Goal: Information Seeking & Learning: Learn about a topic

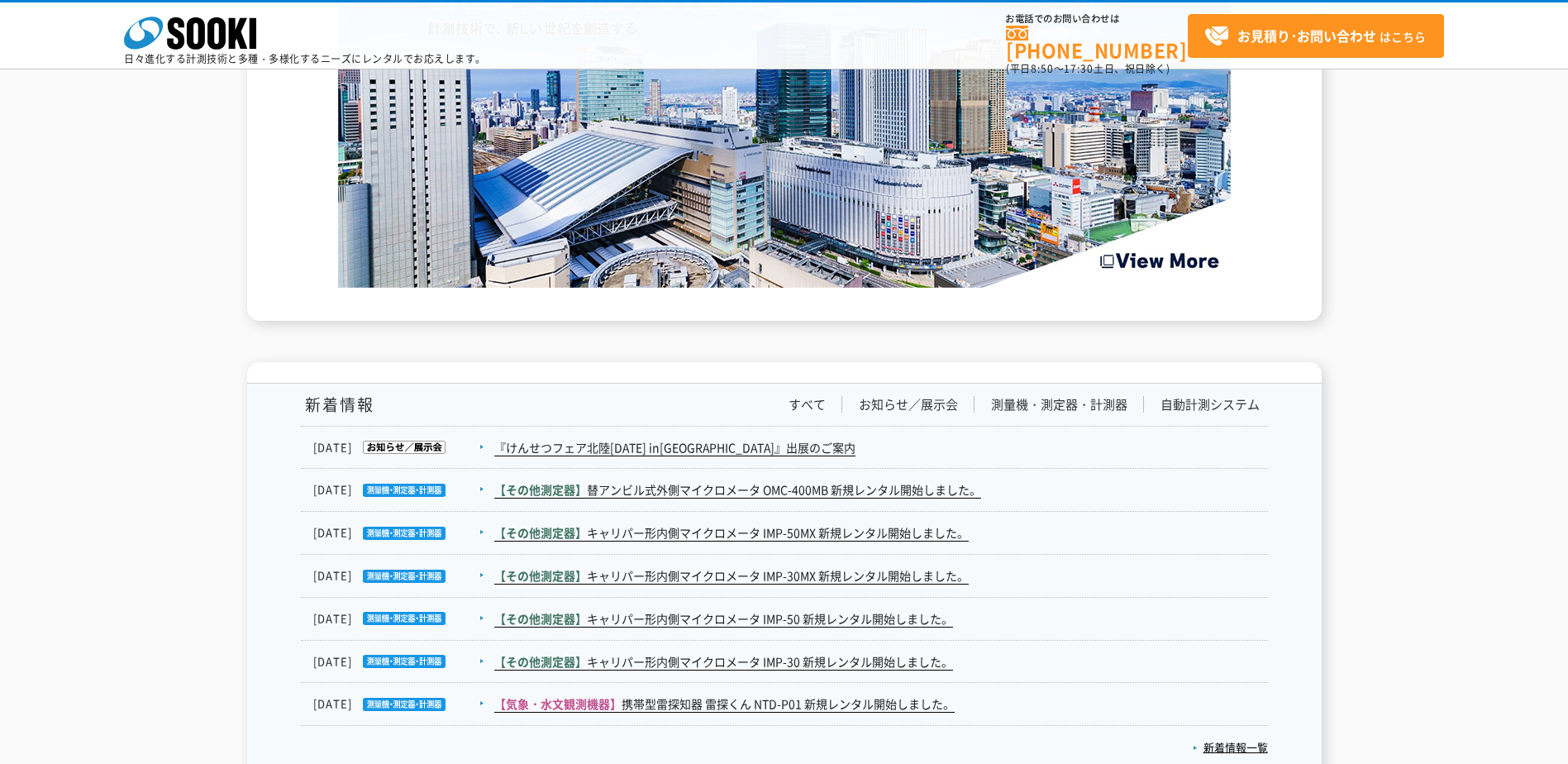
scroll to position [2644, 0]
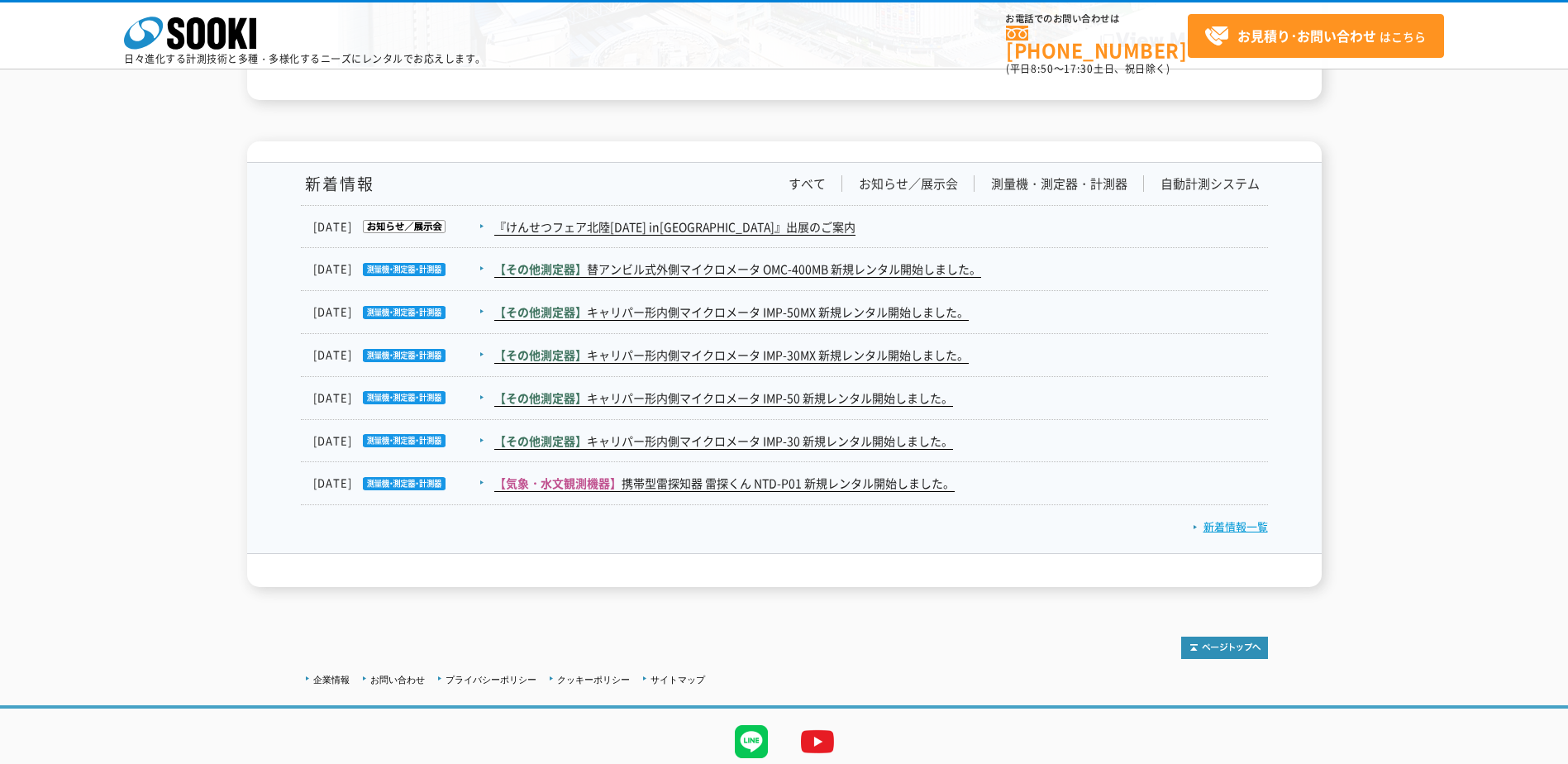
click at [1238, 529] on link "新着情報一覧" at bounding box center [1230, 526] width 75 height 15
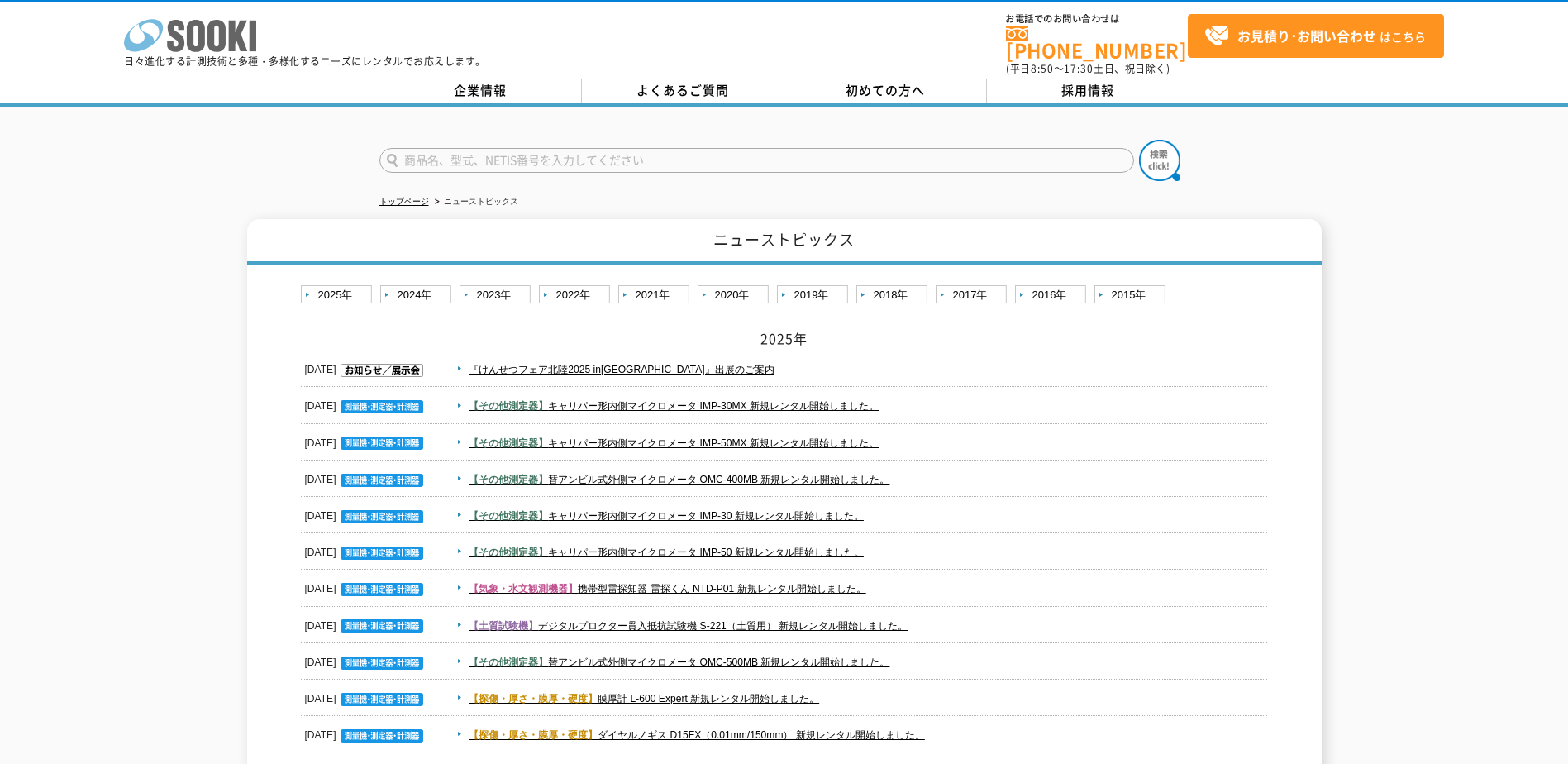
click at [235, 37] on polygon at bounding box center [238, 36] width 19 height 31
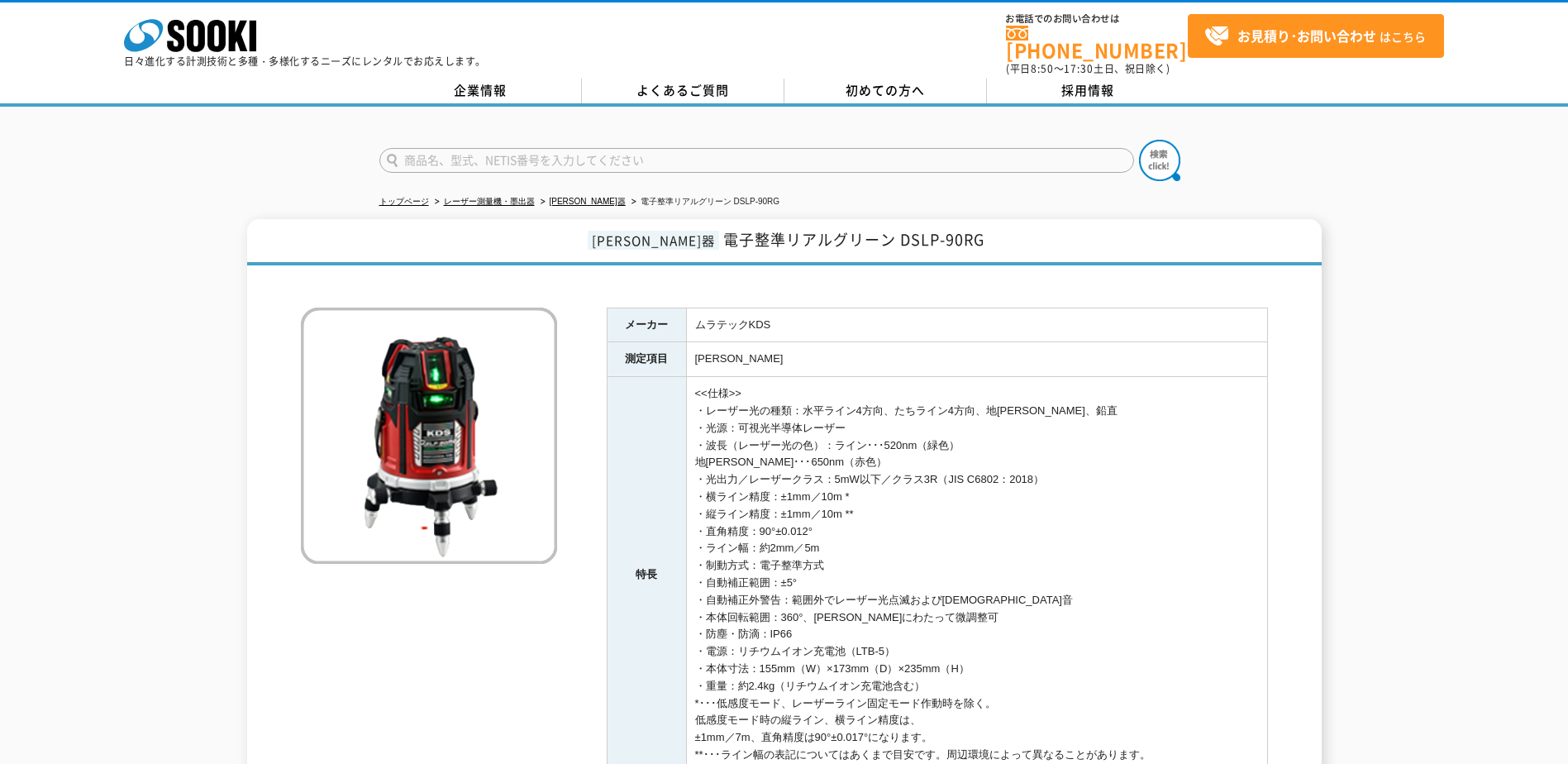
click at [902, 320] on td "ムラテックKDS" at bounding box center [977, 325] width 581 height 35
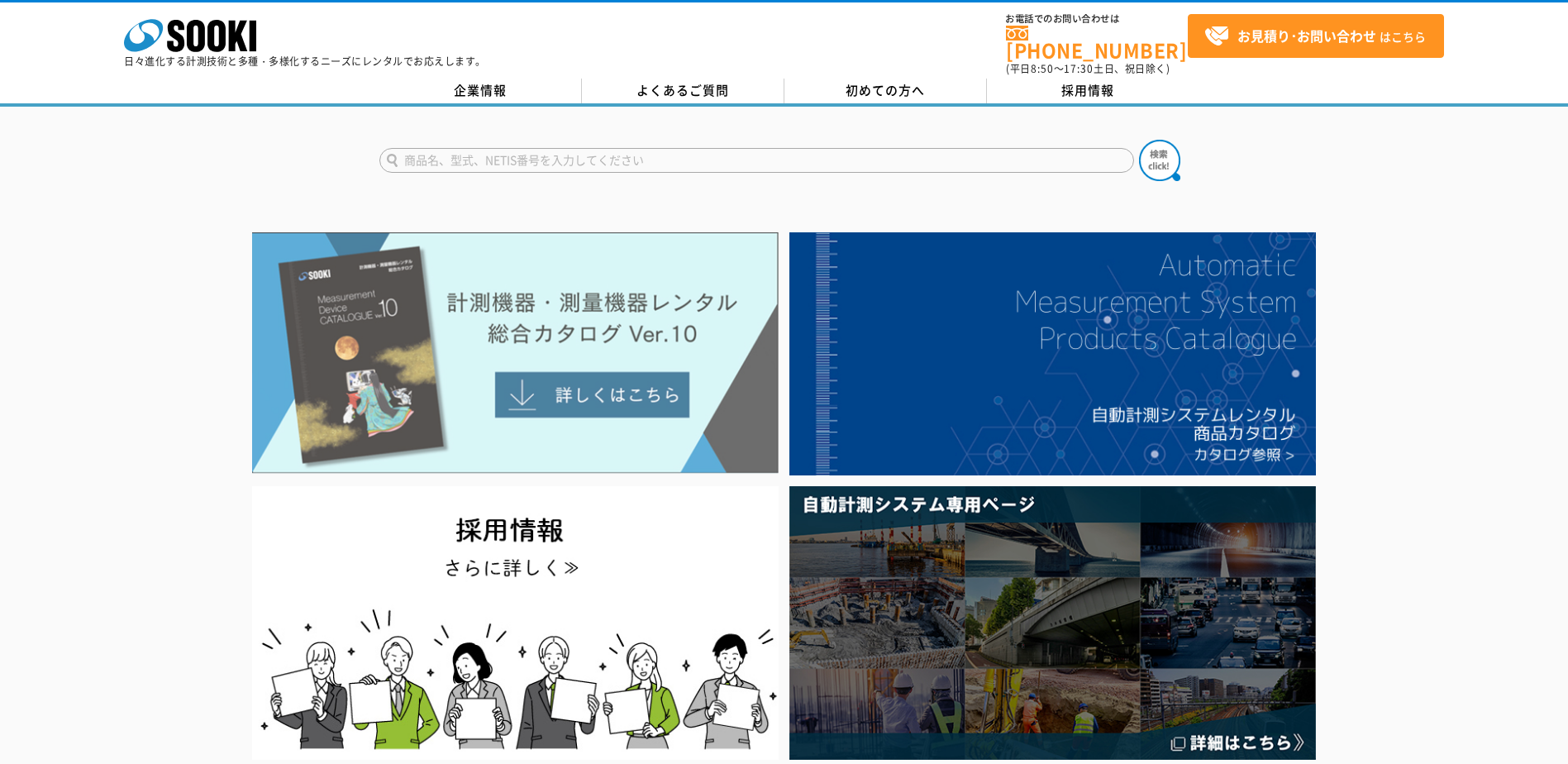
click at [476, 360] on img at bounding box center [515, 353] width 527 height 241
